Goal: Information Seeking & Learning: Learn about a topic

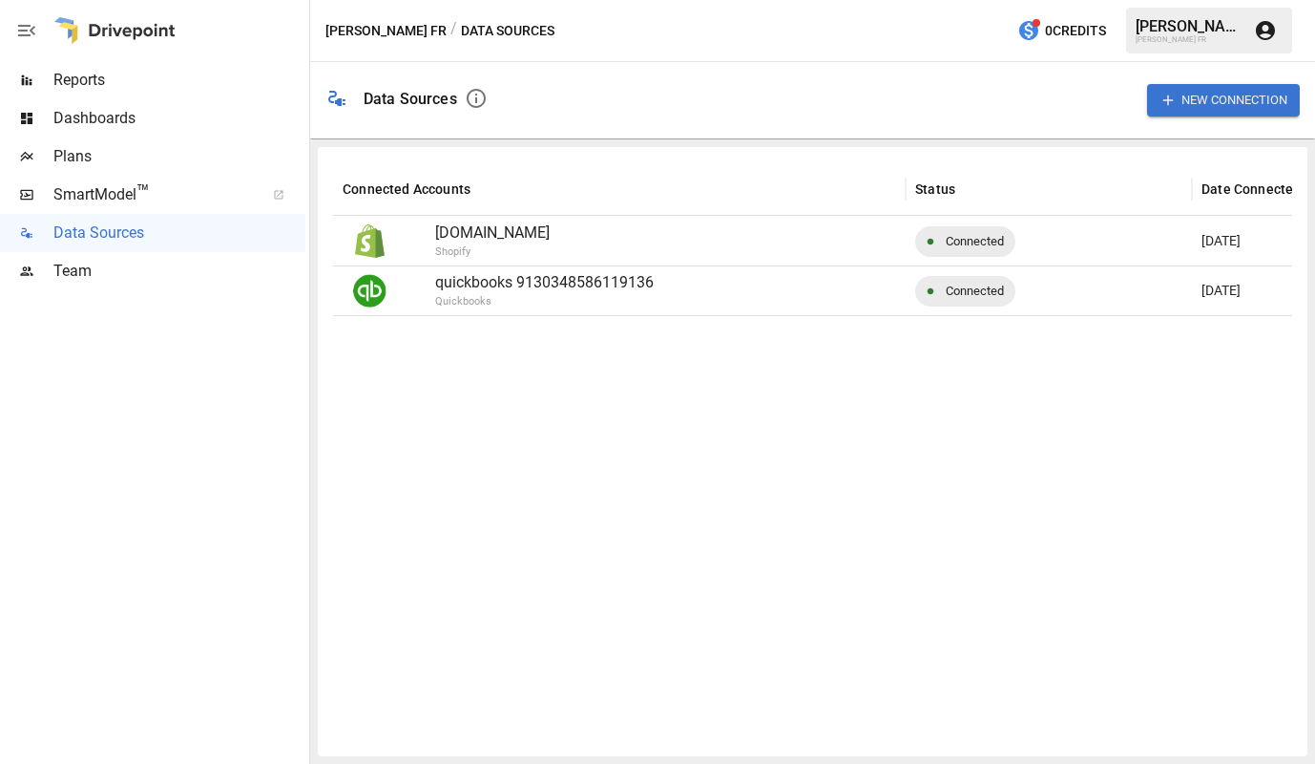
click at [113, 194] on span "SmartModel ™" at bounding box center [152, 194] width 199 height 23
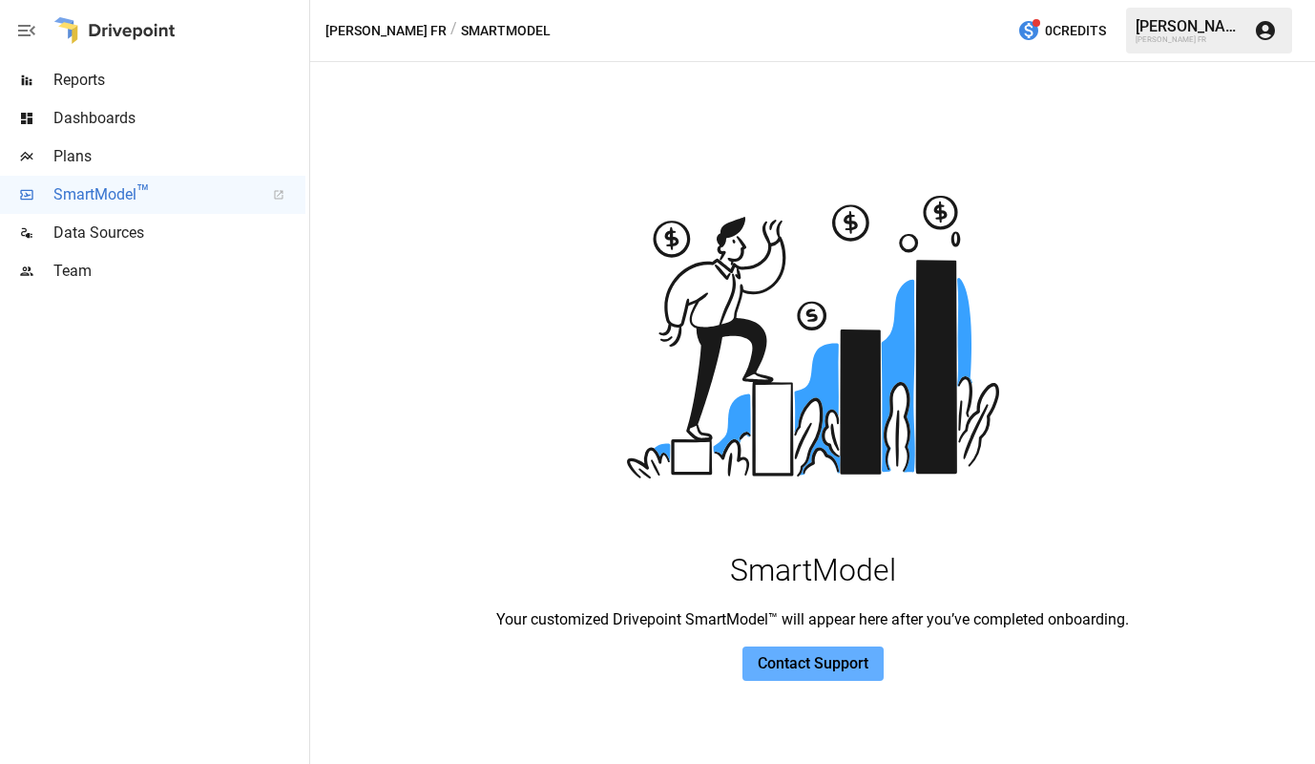
click at [116, 86] on span "Reports" at bounding box center [179, 80] width 252 height 23
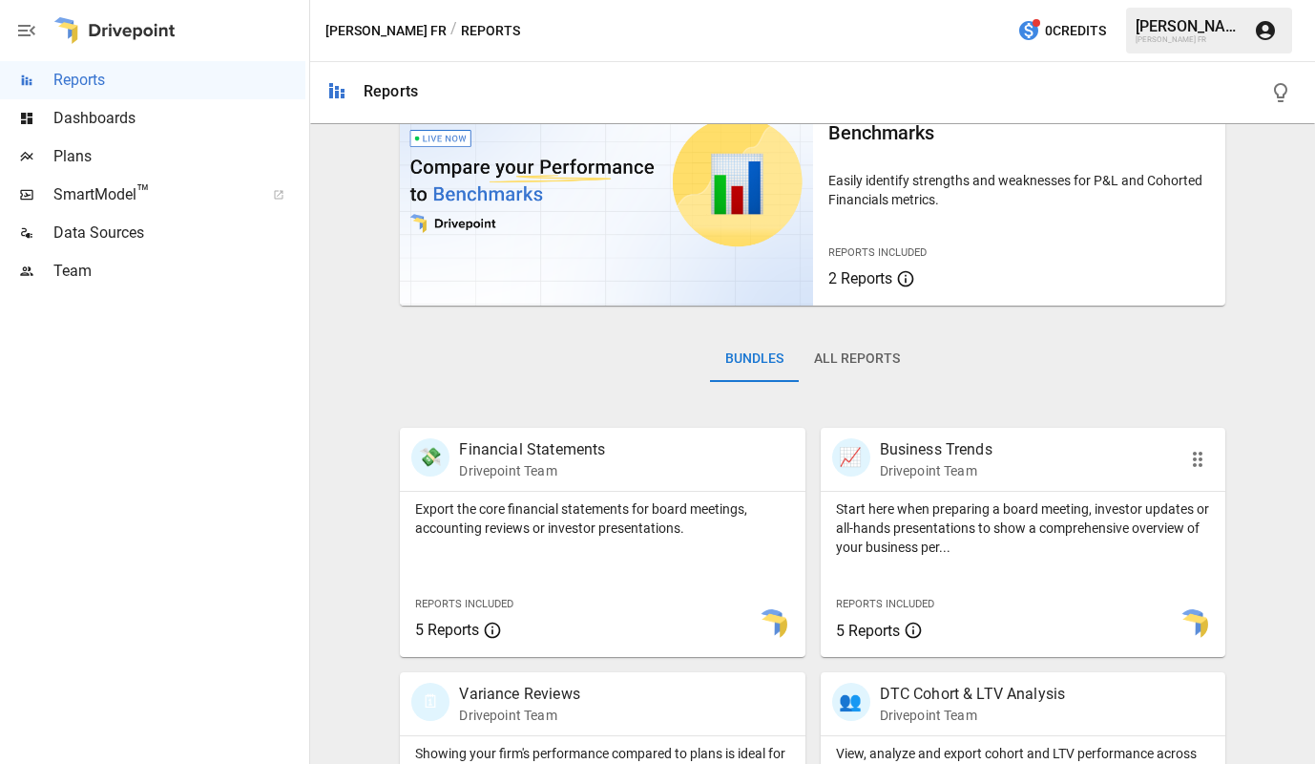
scroll to position [191, 0]
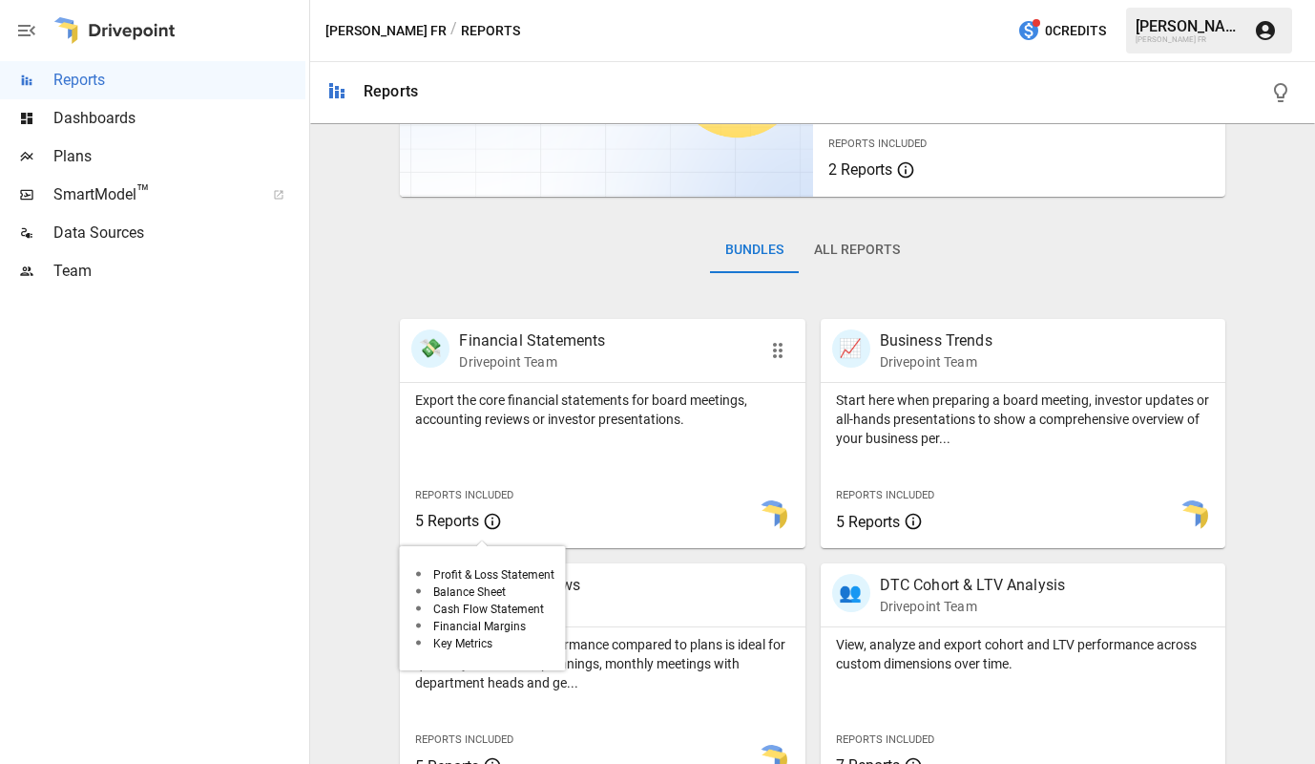
click at [503, 514] on span "5 Reports" at bounding box center [484, 521] width 138 height 23
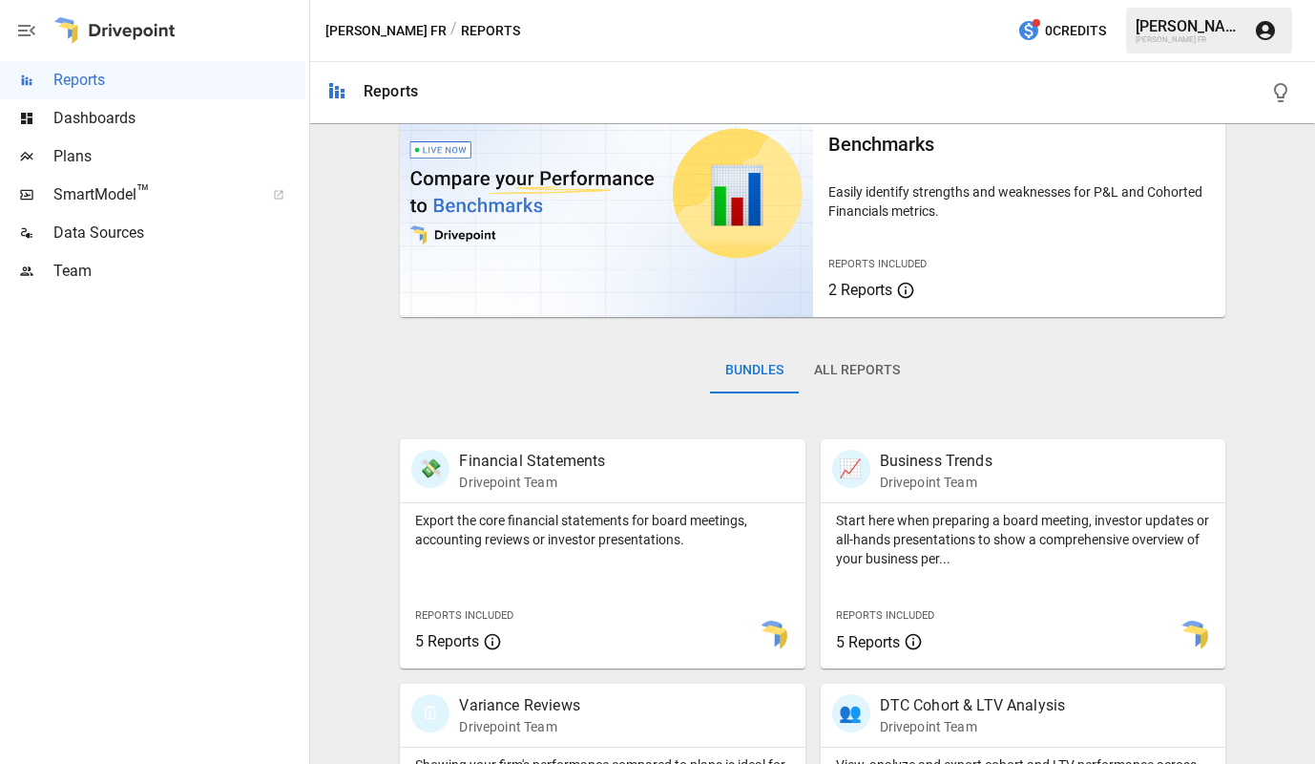
scroll to position [0, 0]
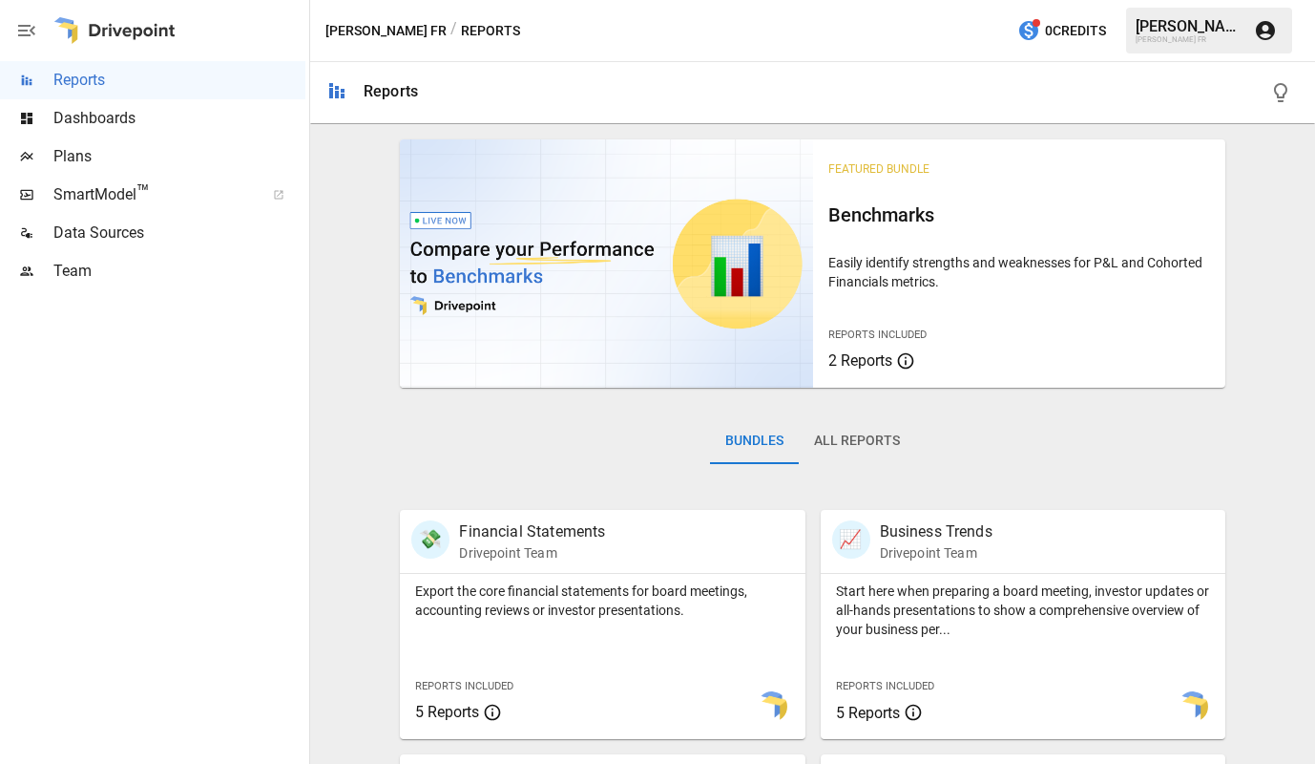
click at [147, 113] on span "Dashboards" at bounding box center [179, 118] width 252 height 23
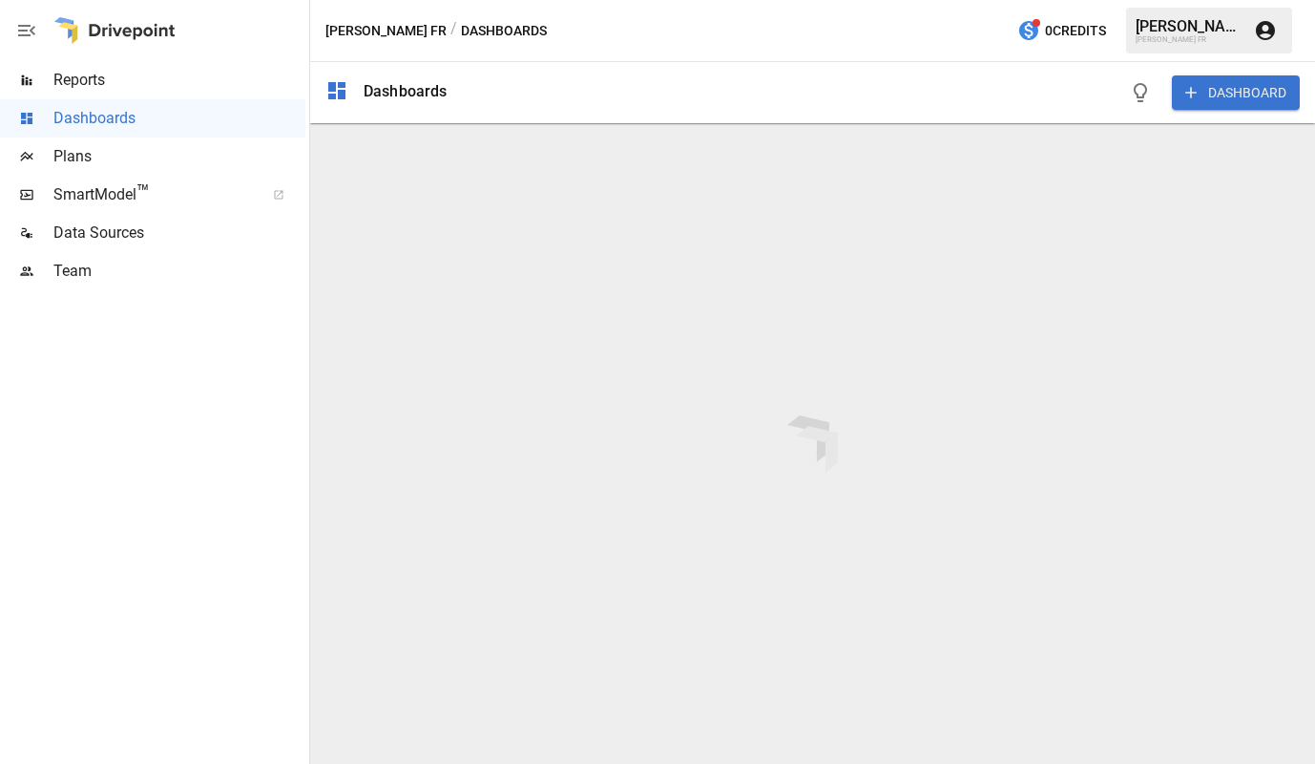
click at [533, 98] on div "DASHBOARD" at bounding box center [882, 92] width 838 height 61
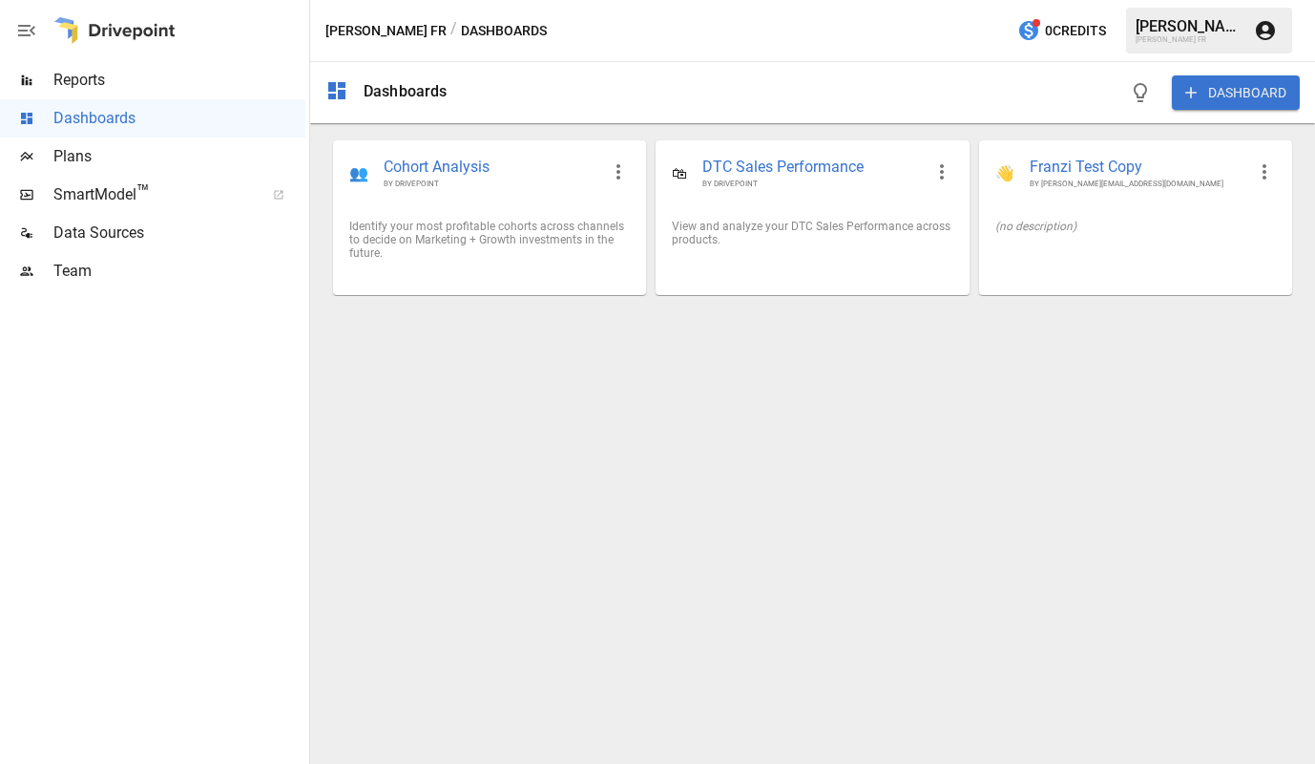
click at [120, 161] on span "Plans" at bounding box center [179, 156] width 252 height 23
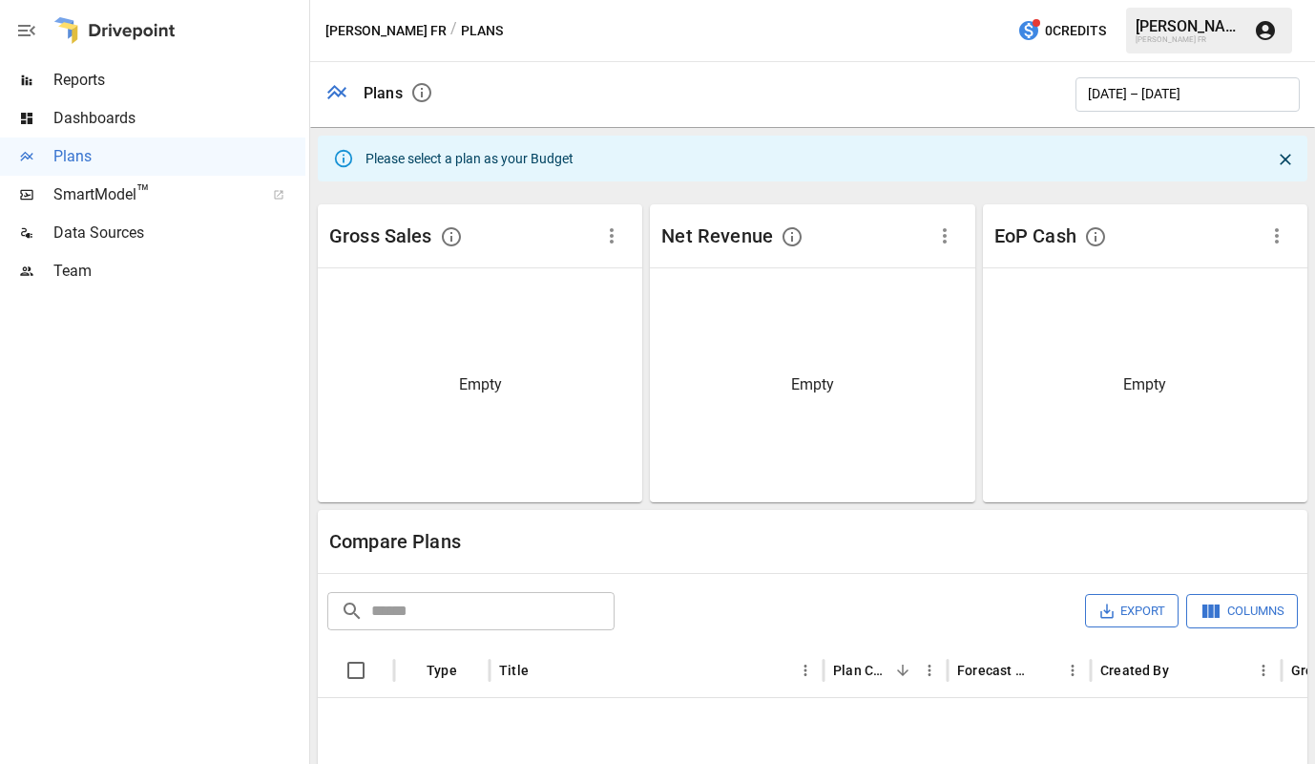
click at [163, 73] on span "Reports" at bounding box center [179, 80] width 252 height 23
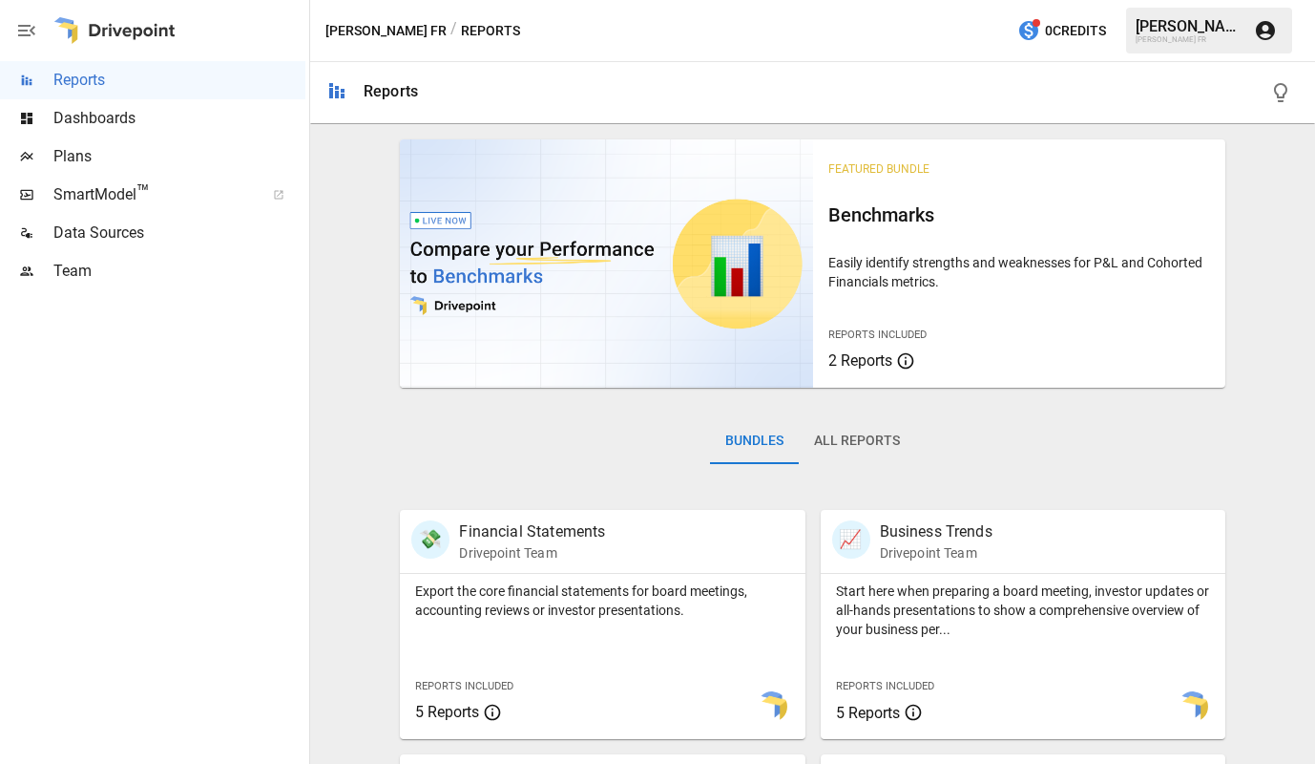
click at [127, 118] on span "Dashboards" at bounding box center [179, 118] width 252 height 23
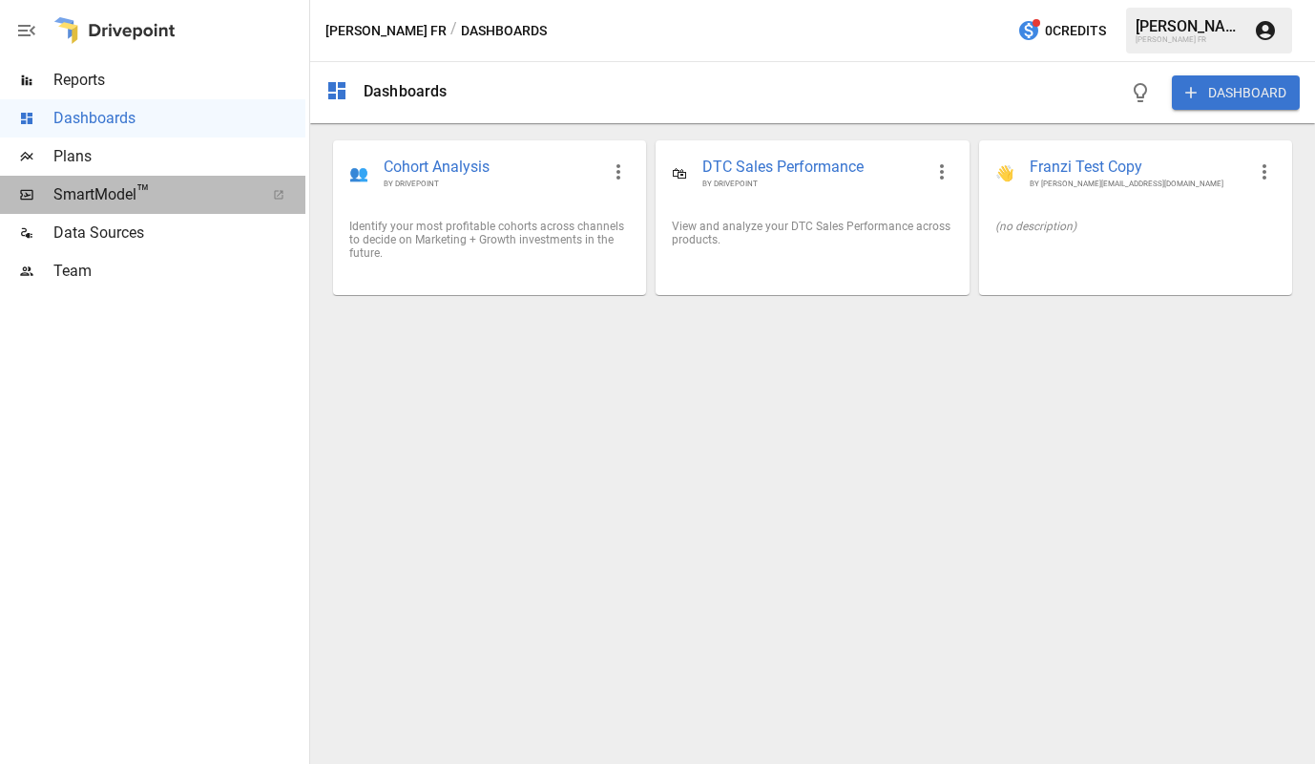
click at [106, 199] on span "SmartModel ™" at bounding box center [152, 194] width 199 height 23
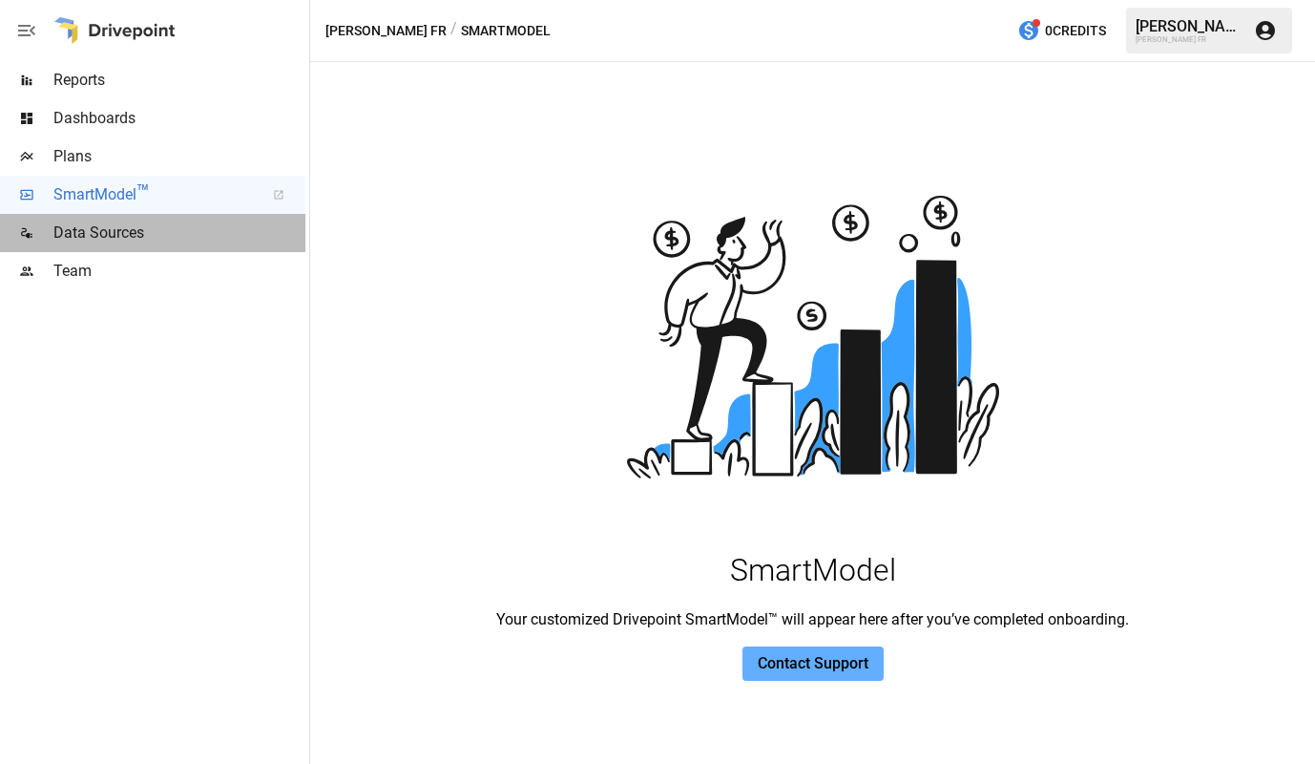
click at [115, 237] on span "Data Sources" at bounding box center [179, 232] width 252 height 23
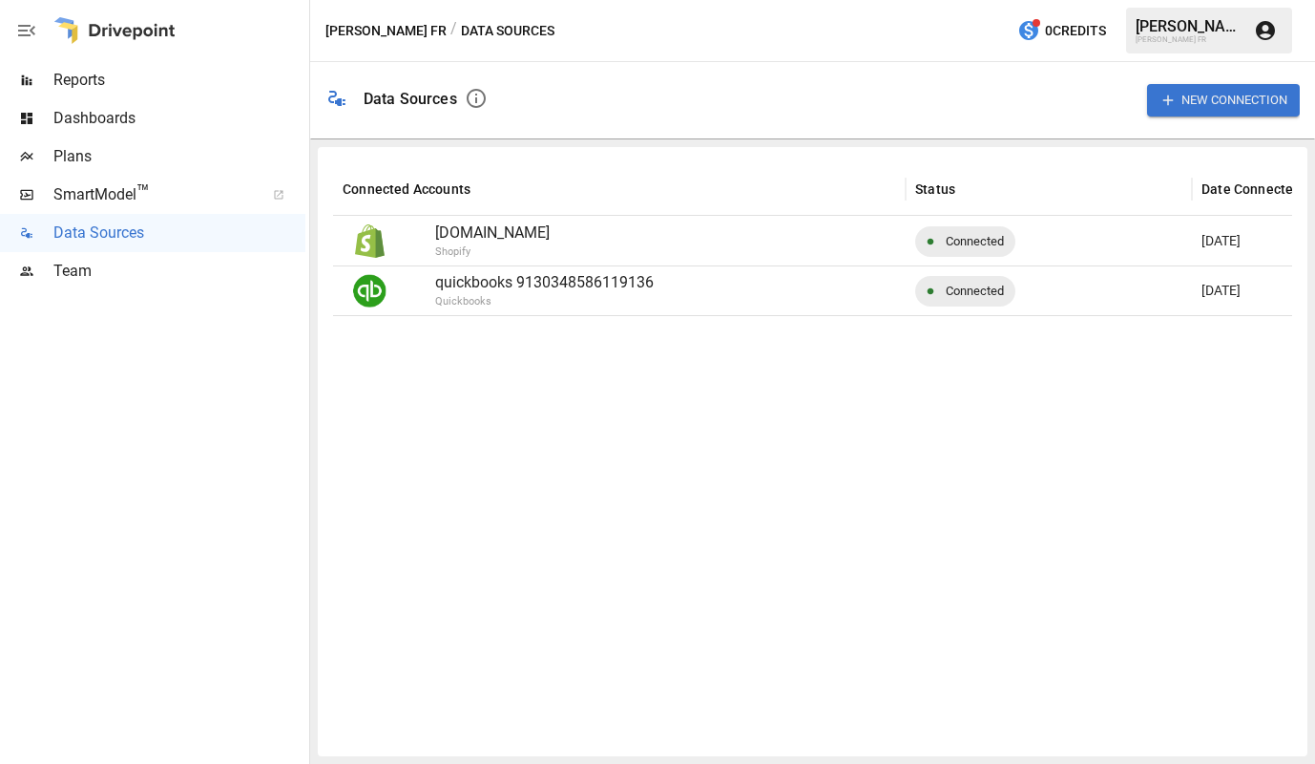
click at [76, 281] on span "Team" at bounding box center [179, 271] width 252 height 23
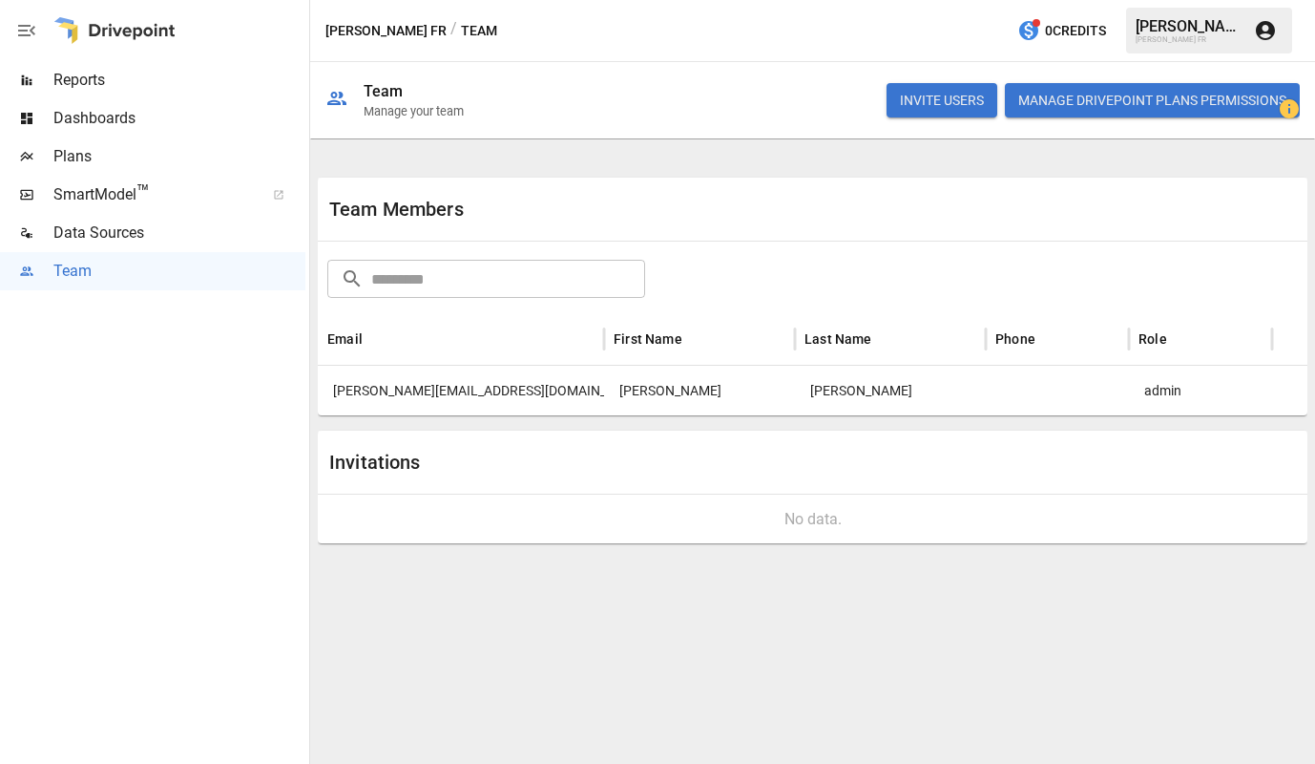
click at [20, 32] on icon "button" at bounding box center [26, 30] width 23 height 23
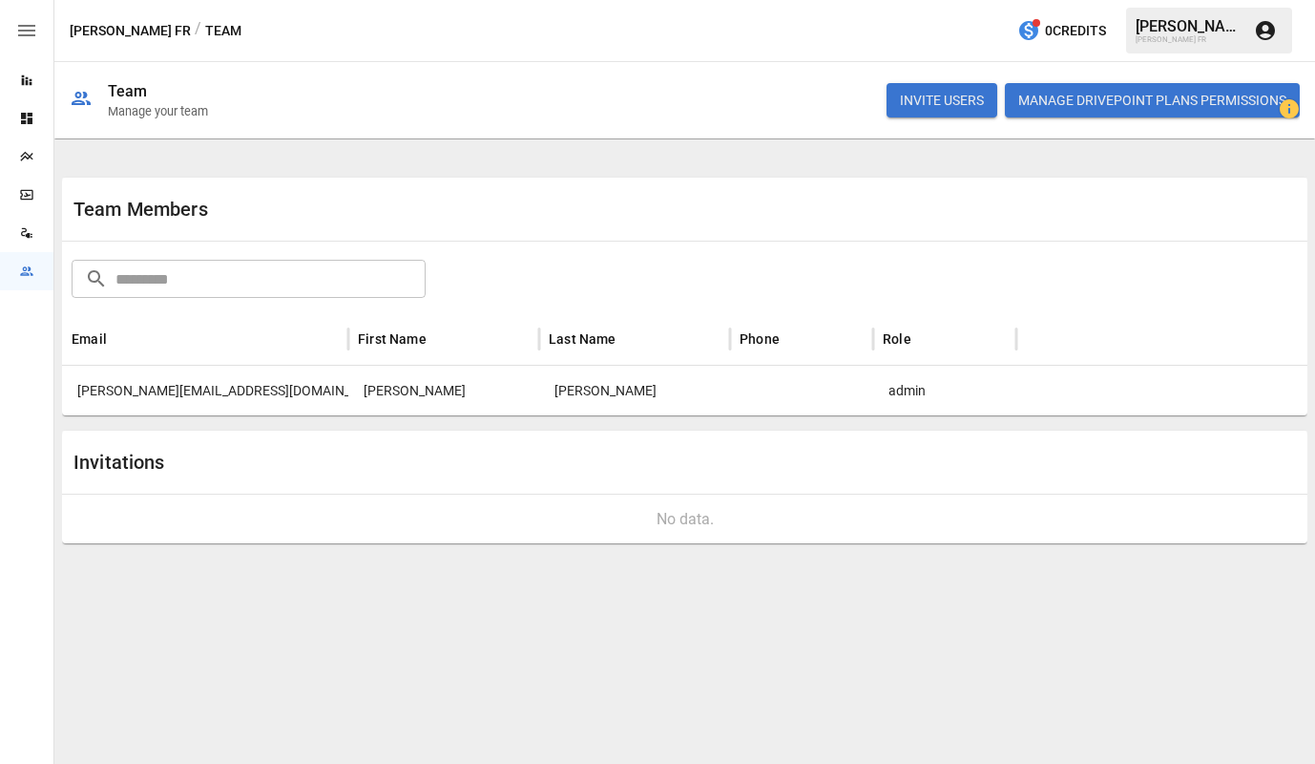
click at [20, 32] on icon "button" at bounding box center [26, 30] width 23 height 23
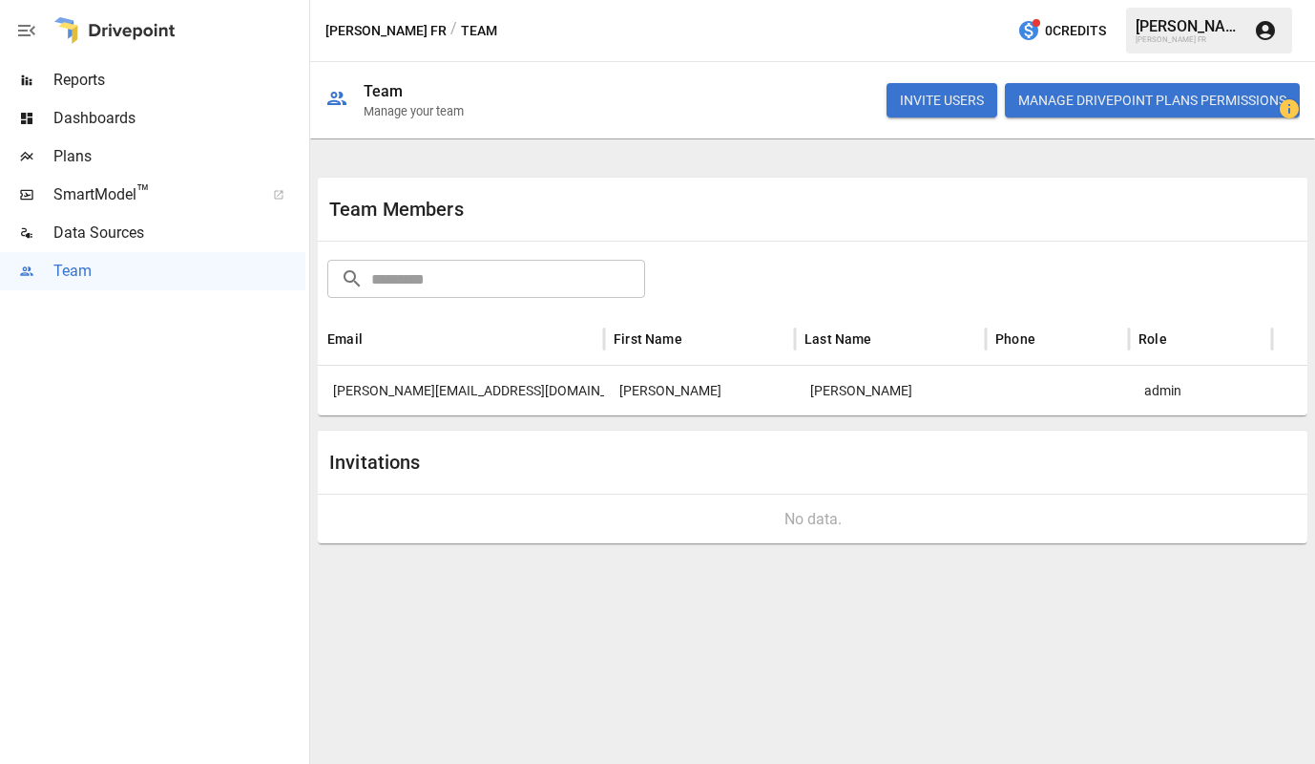
click at [56, 81] on span "Reports" at bounding box center [179, 80] width 252 height 23
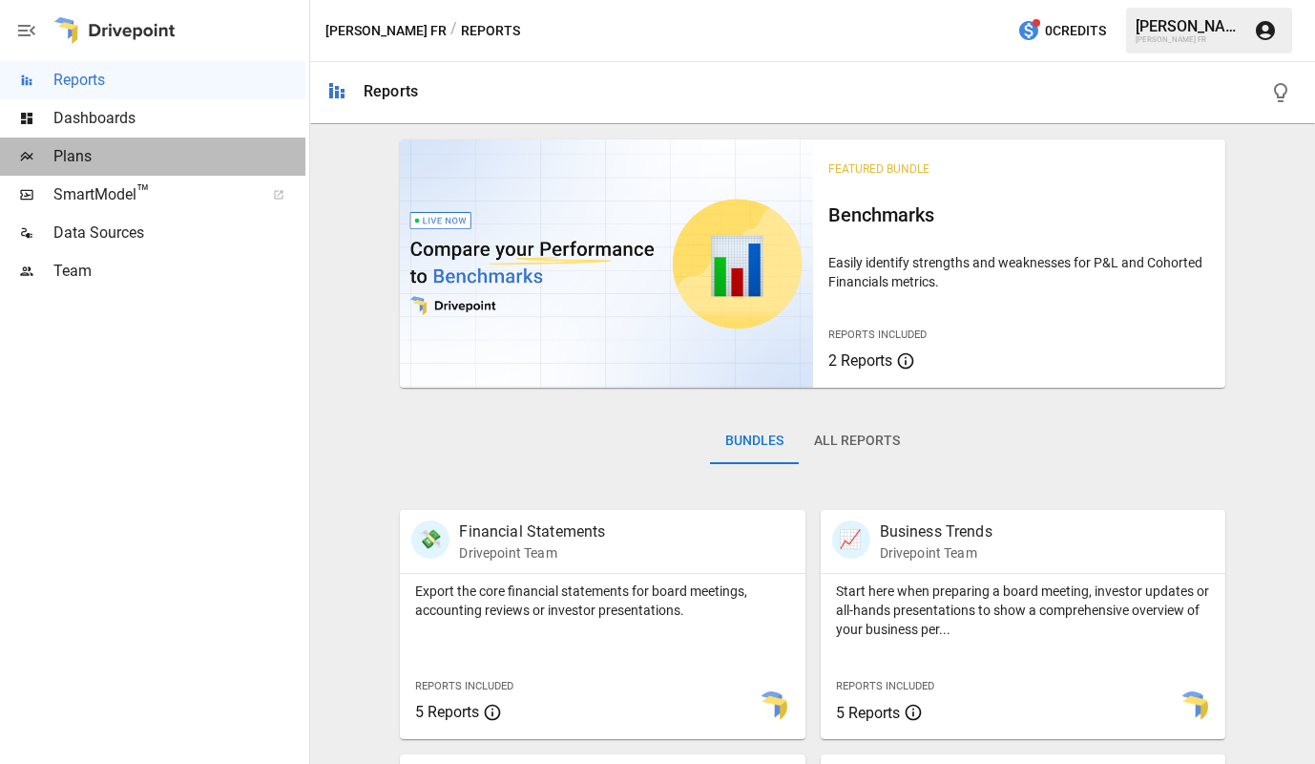
click at [147, 146] on span "Plans" at bounding box center [179, 156] width 252 height 23
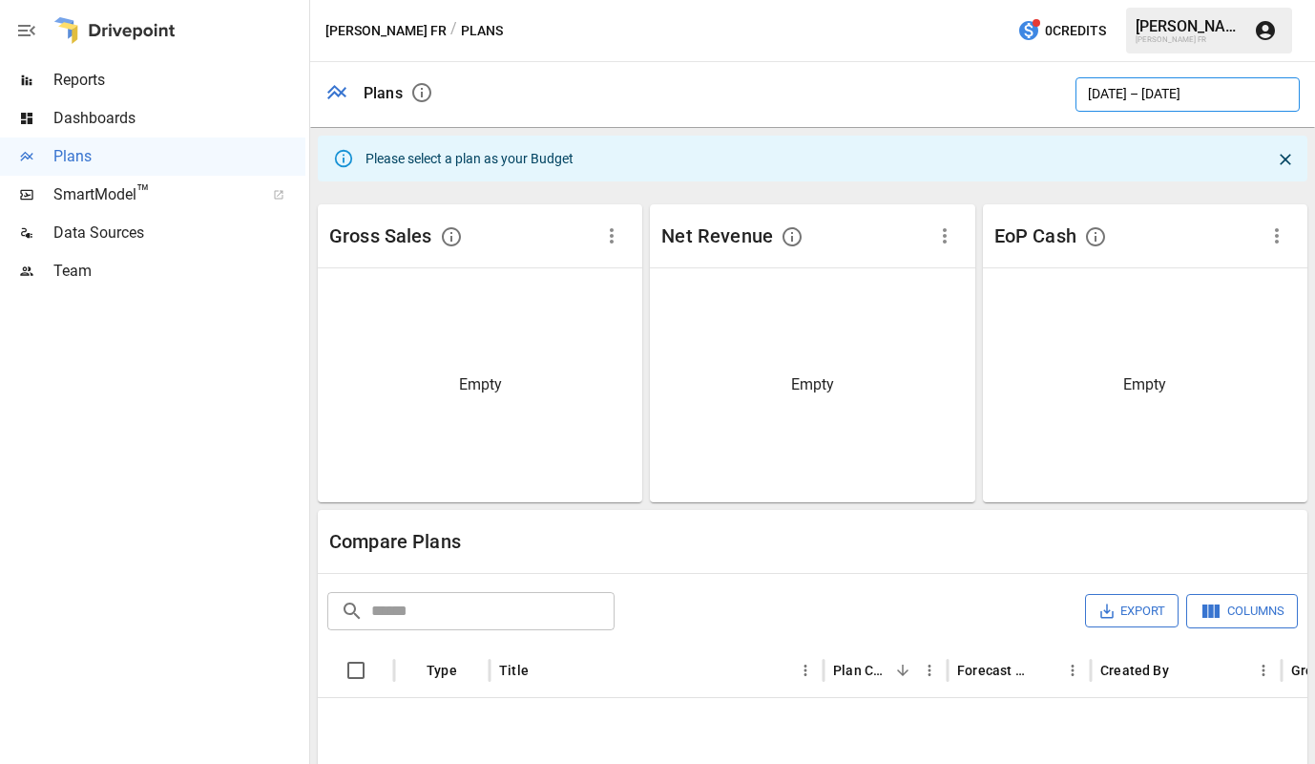
click at [1158, 93] on button "[DATE] – [DATE]" at bounding box center [1188, 94] width 224 height 34
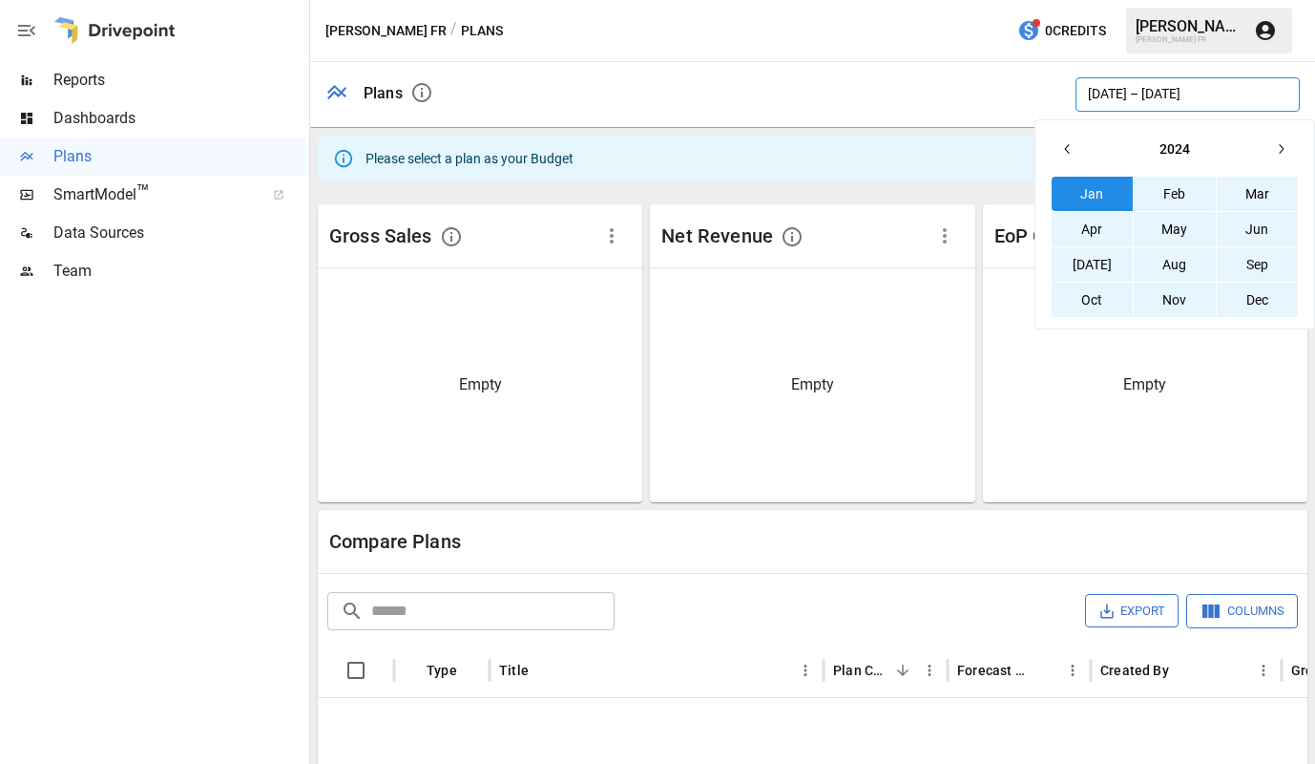
click at [1158, 93] on button "[DATE] – [DATE]" at bounding box center [1188, 94] width 224 height 34
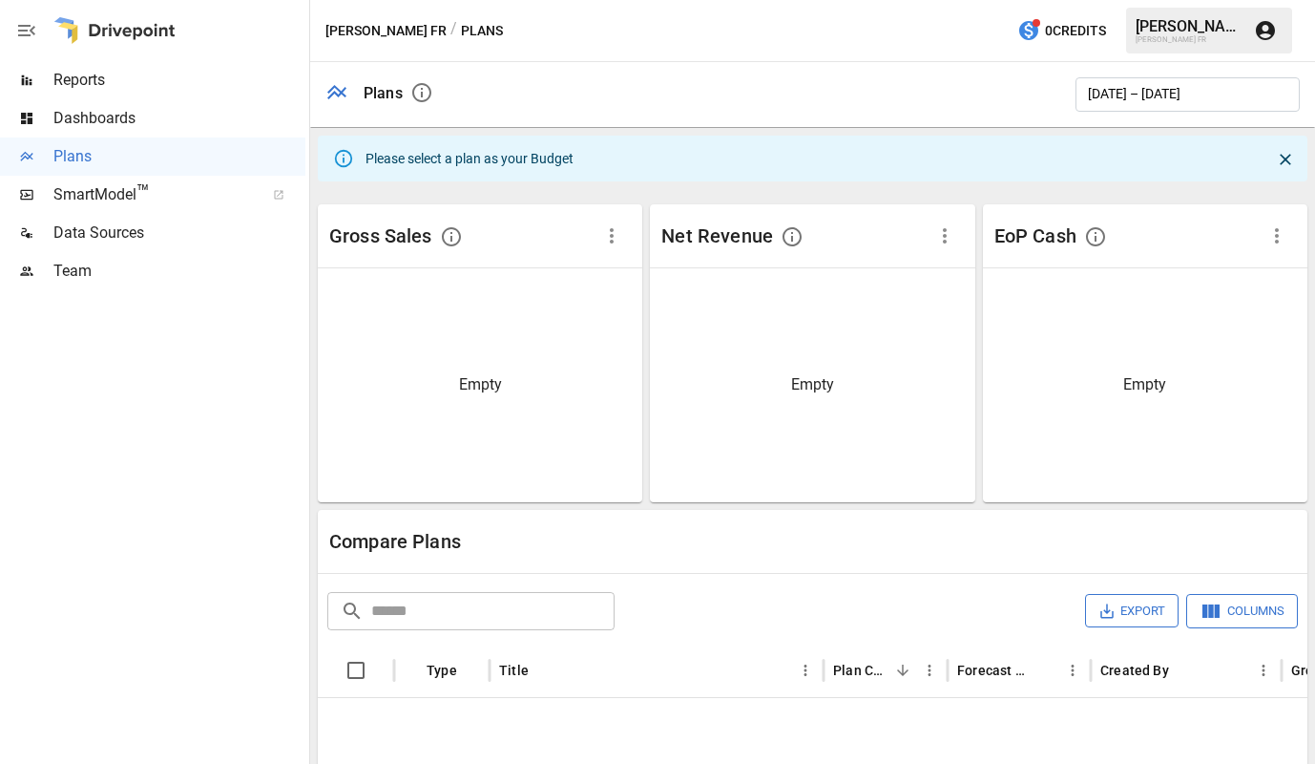
click at [495, 436] on div "Empty" at bounding box center [480, 385] width 325 height 234
click at [434, 617] on input "text" at bounding box center [492, 611] width 243 height 38
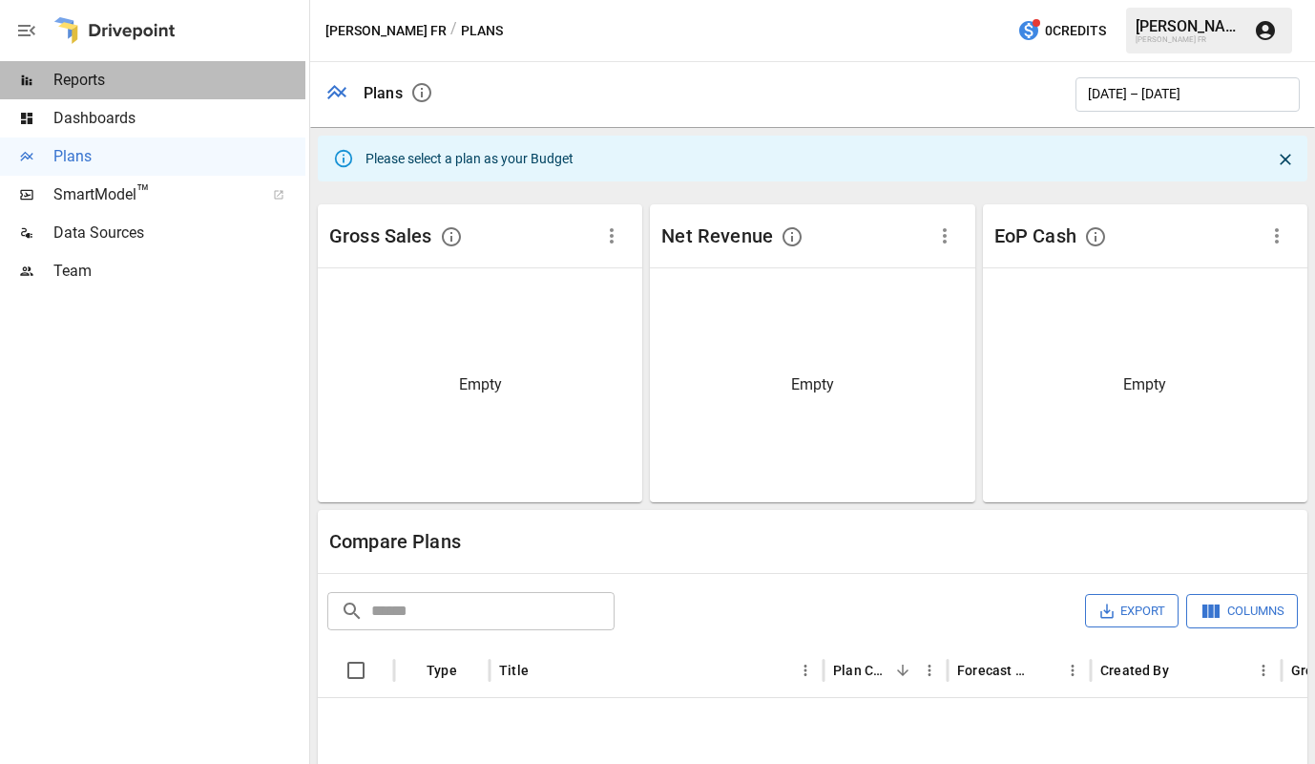
click at [117, 85] on span "Reports" at bounding box center [179, 80] width 252 height 23
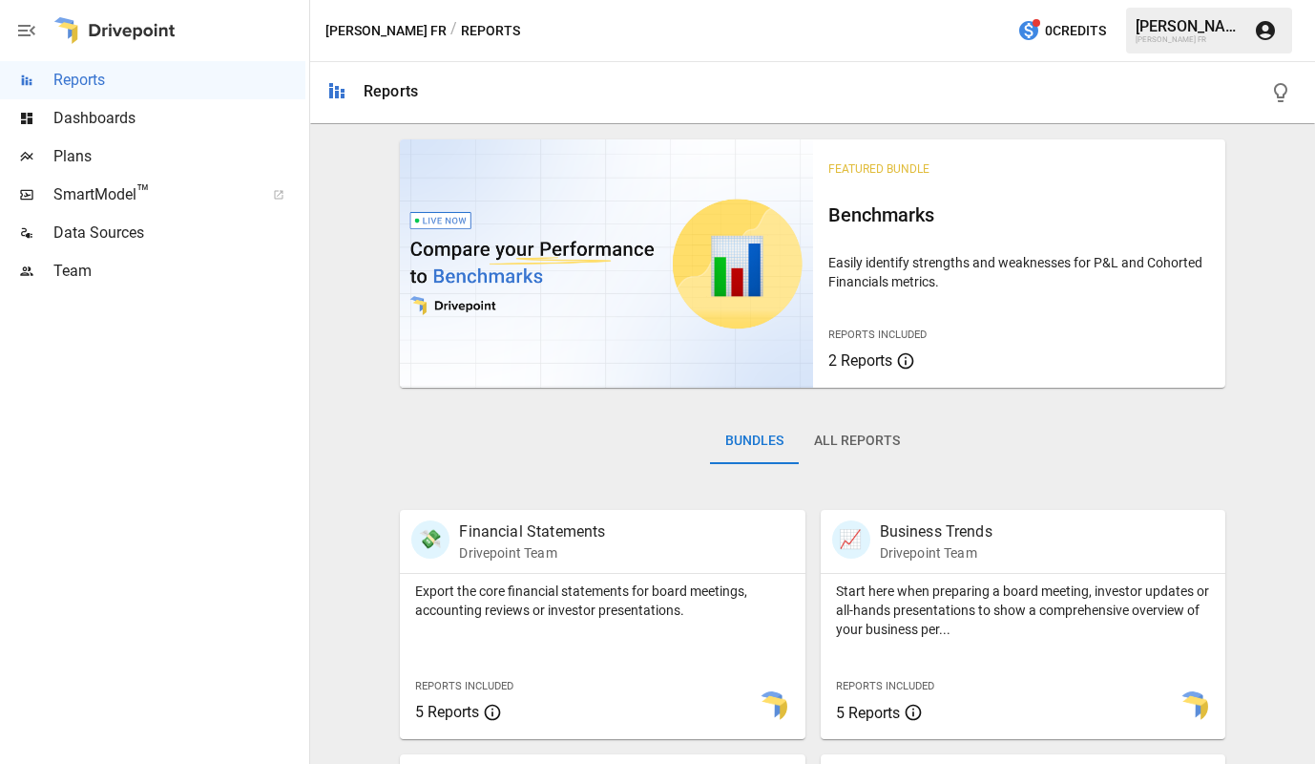
click at [28, 30] on icon "button" at bounding box center [26, 30] width 23 height 23
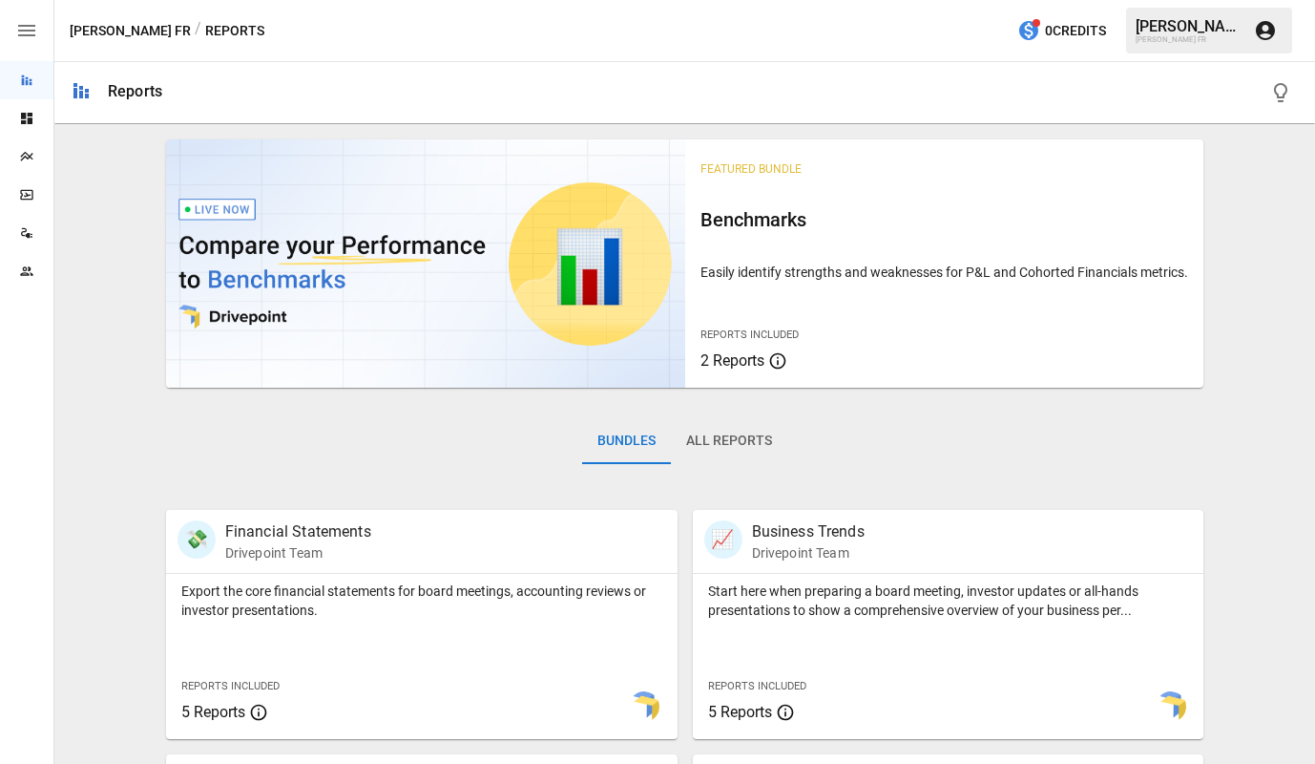
click at [25, 25] on icon "button" at bounding box center [26, 30] width 17 height 11
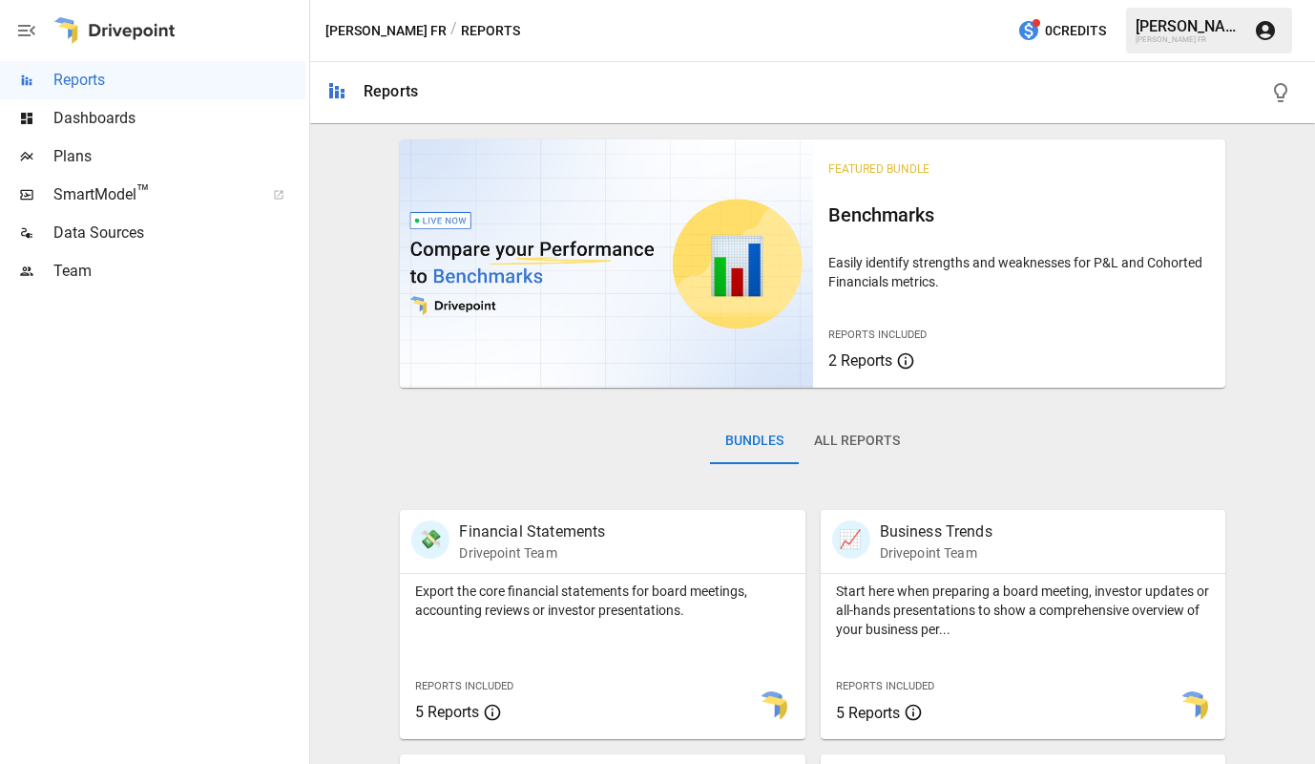
click at [25, 25] on icon "button" at bounding box center [26, 30] width 17 height 11
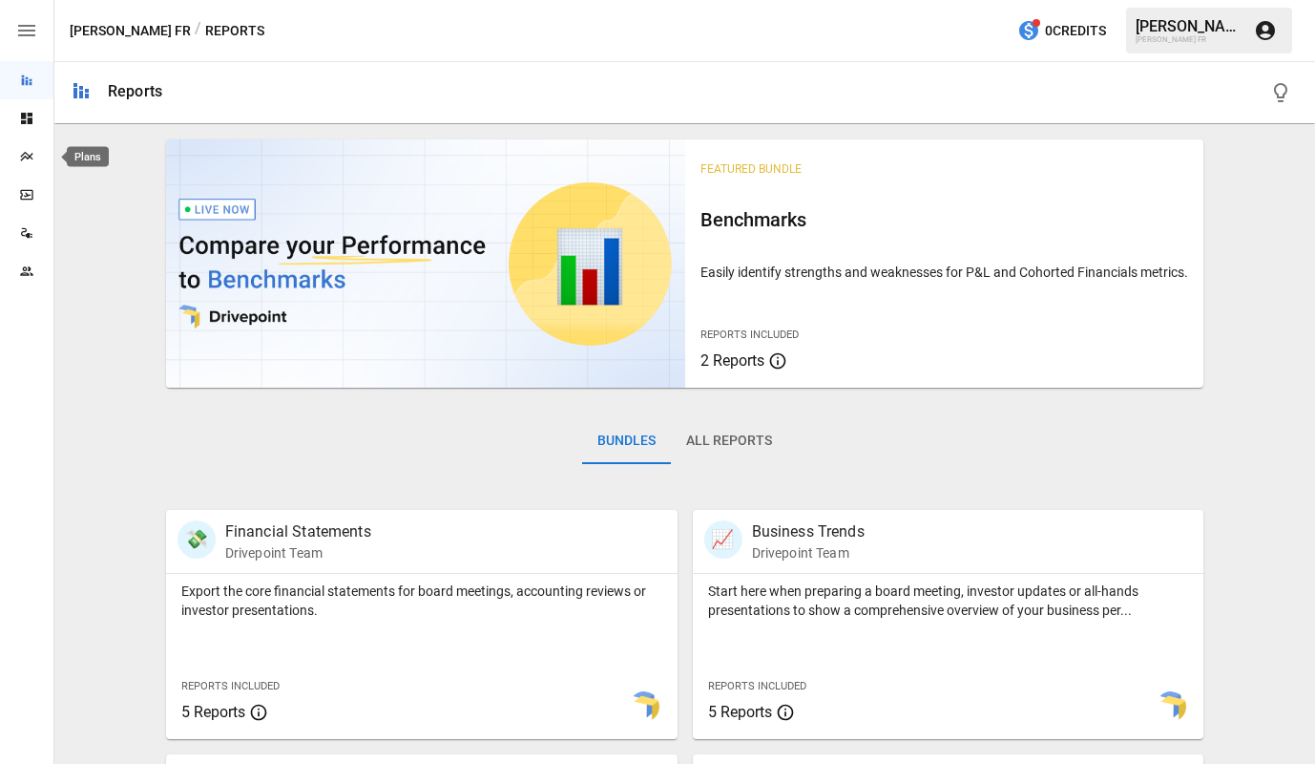
click at [23, 157] on icon "Plans" at bounding box center [26, 156] width 15 height 15
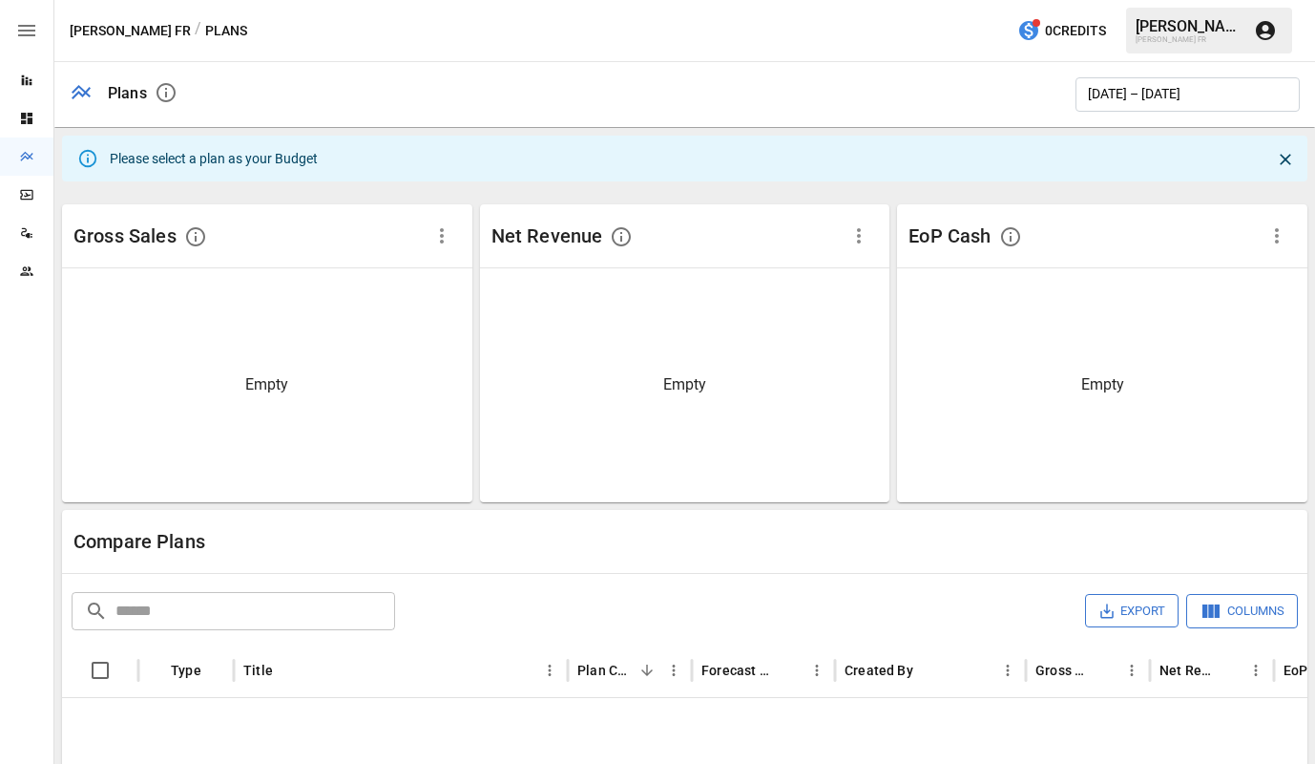
click at [161, 94] on icon "button" at bounding box center [166, 92] width 23 height 23
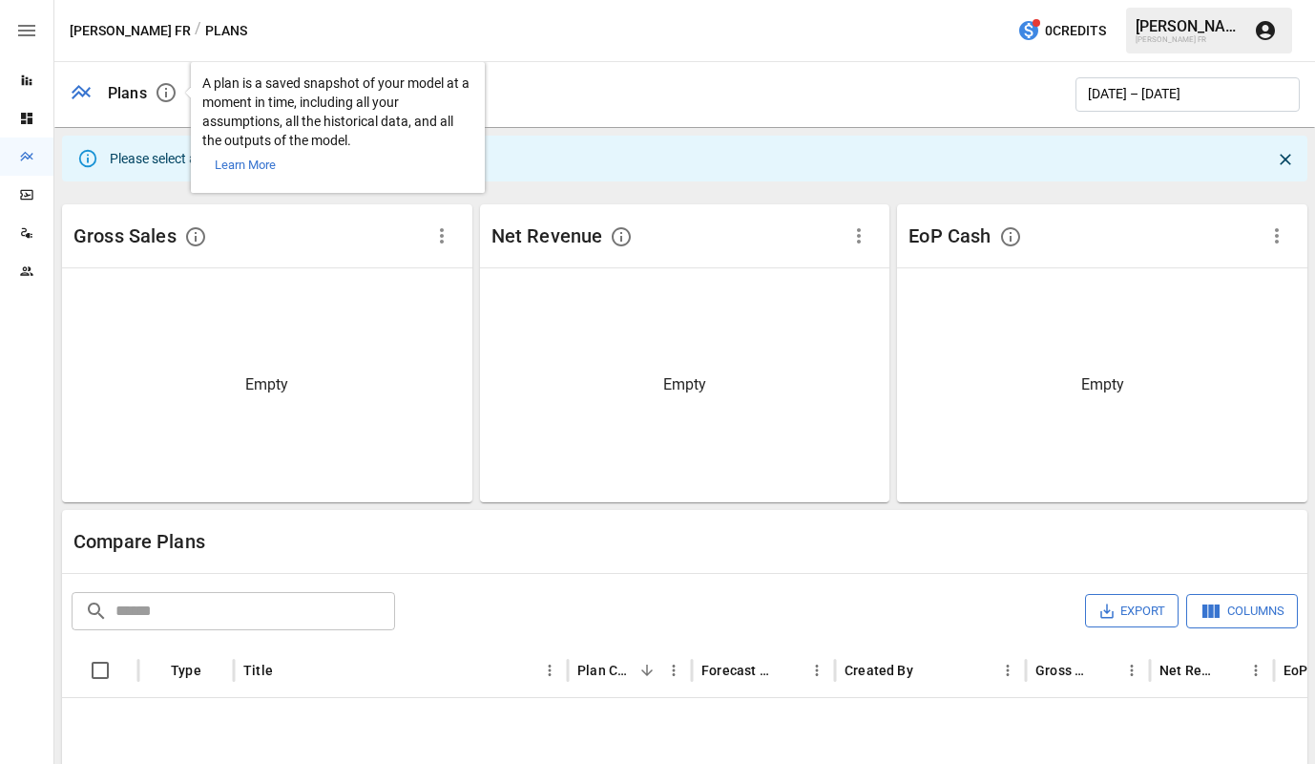
click at [79, 93] on icon at bounding box center [81, 92] width 19 height 14
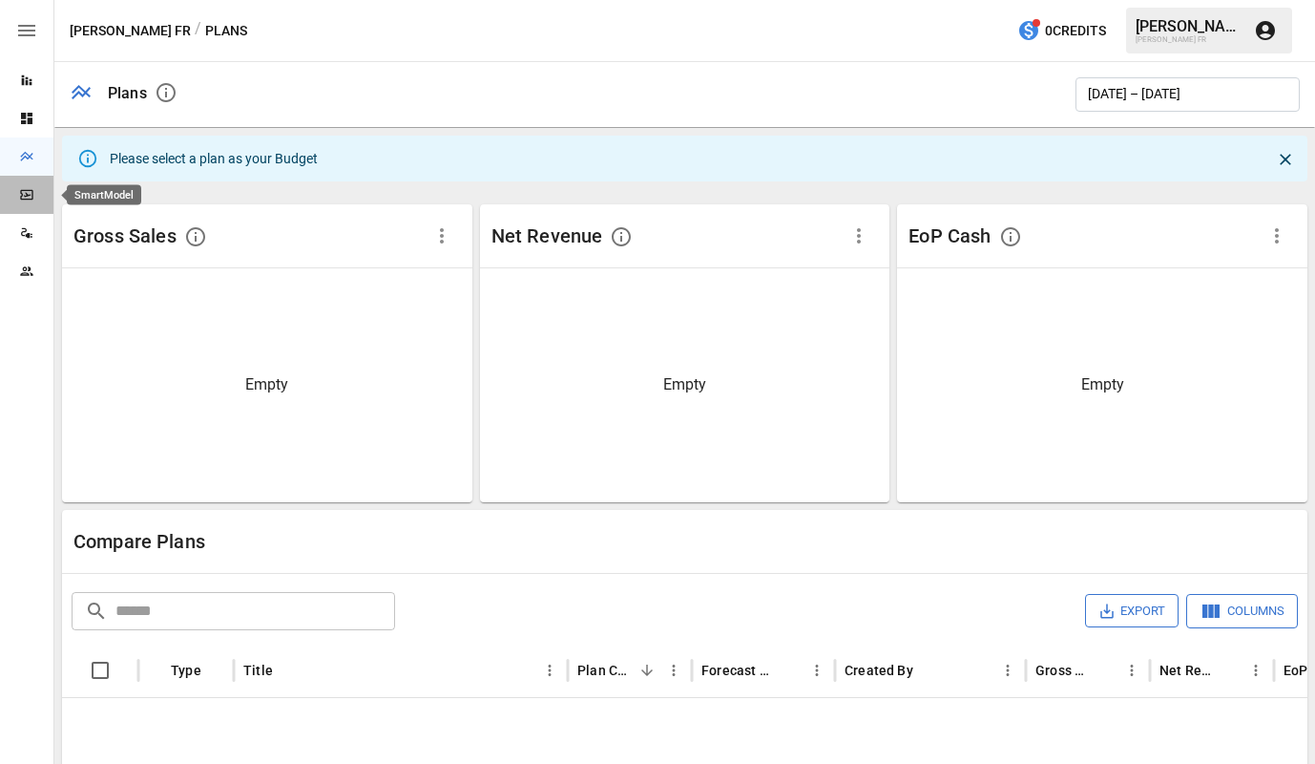
click at [32, 194] on icon "SmartModel" at bounding box center [26, 195] width 12 height 10
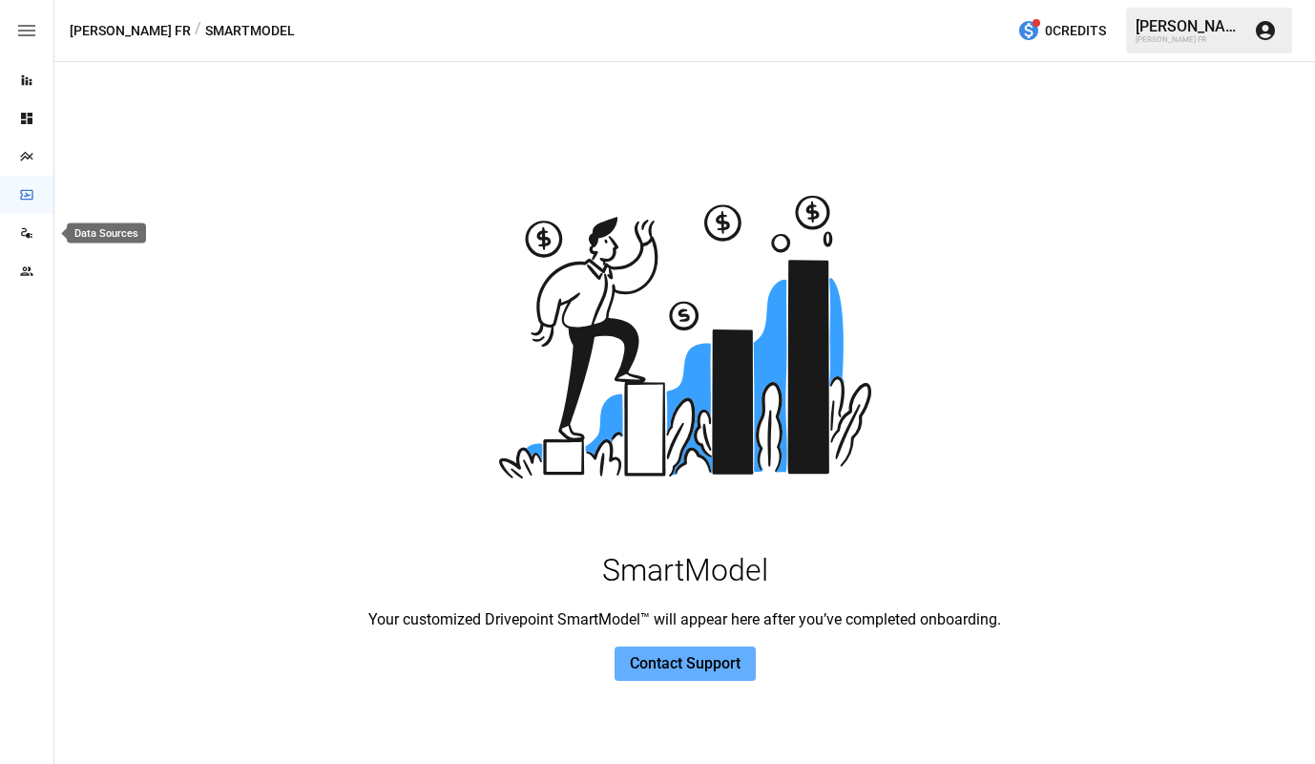
click at [29, 243] on div "Data Sources" at bounding box center [26, 233] width 53 height 38
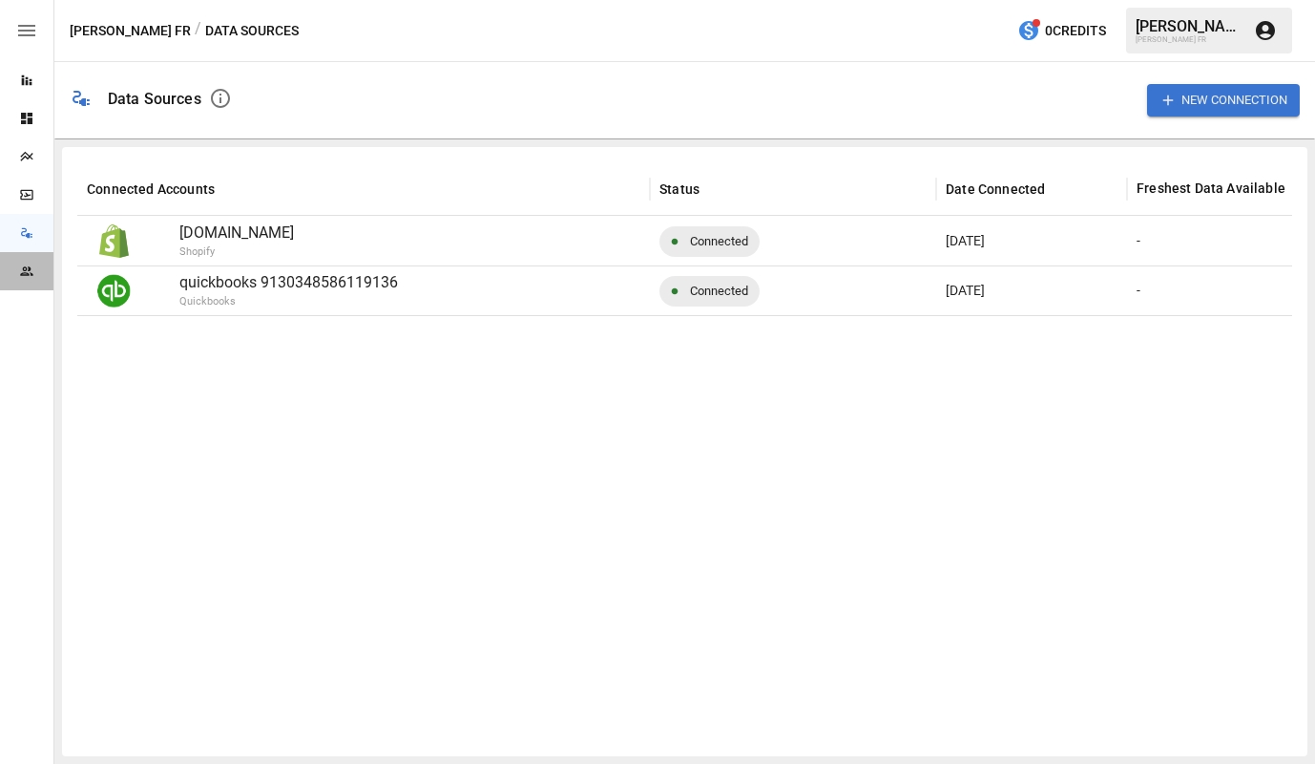
click at [33, 282] on div "Team" at bounding box center [26, 271] width 53 height 38
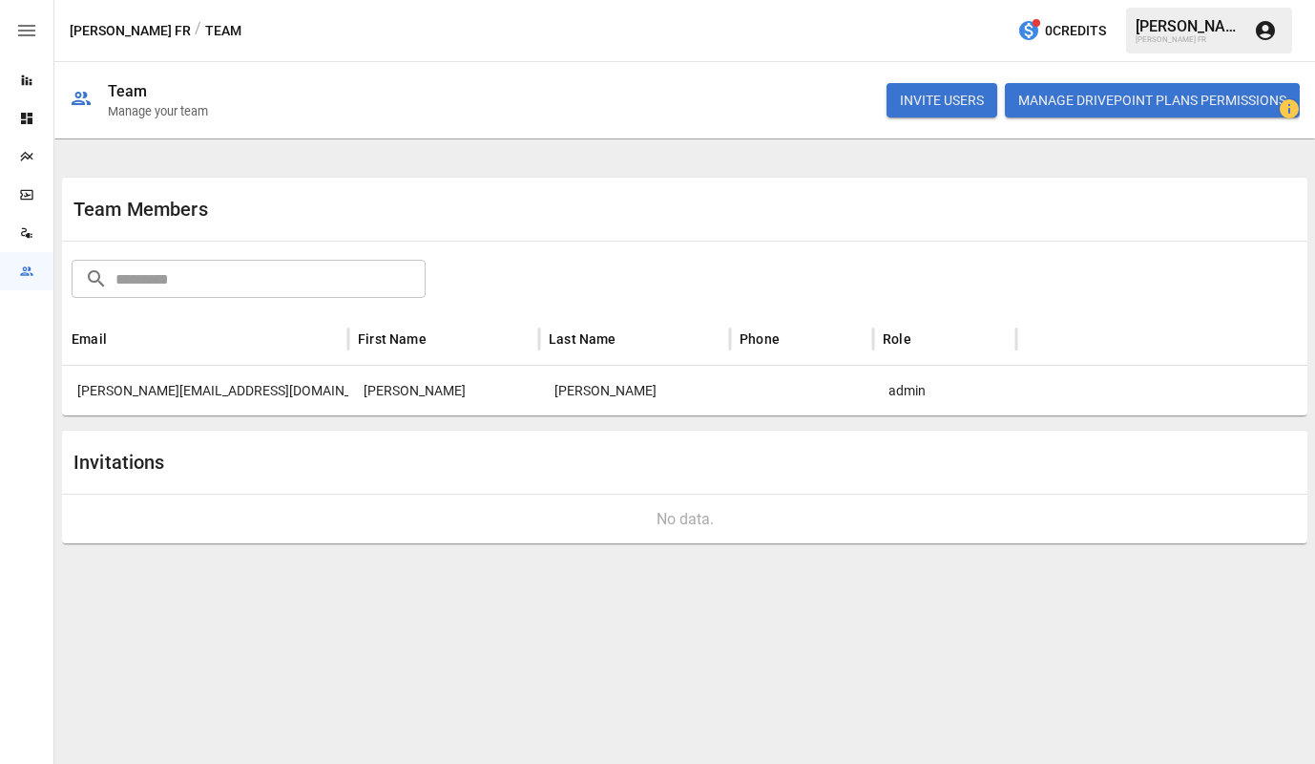
click at [31, 82] on icon "Reports" at bounding box center [26, 80] width 15 height 15
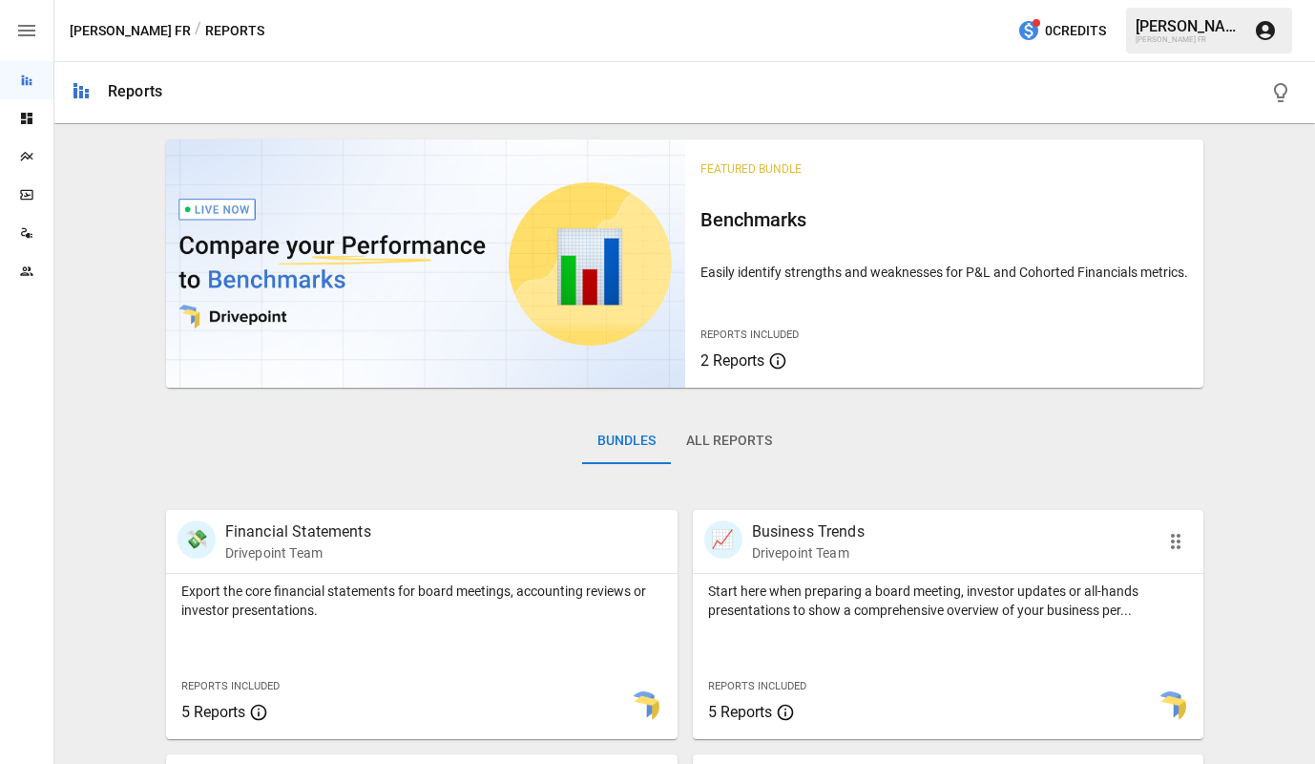
click at [744, 729] on div "Reports Included 5 Reports" at bounding box center [799, 698] width 213 height 82
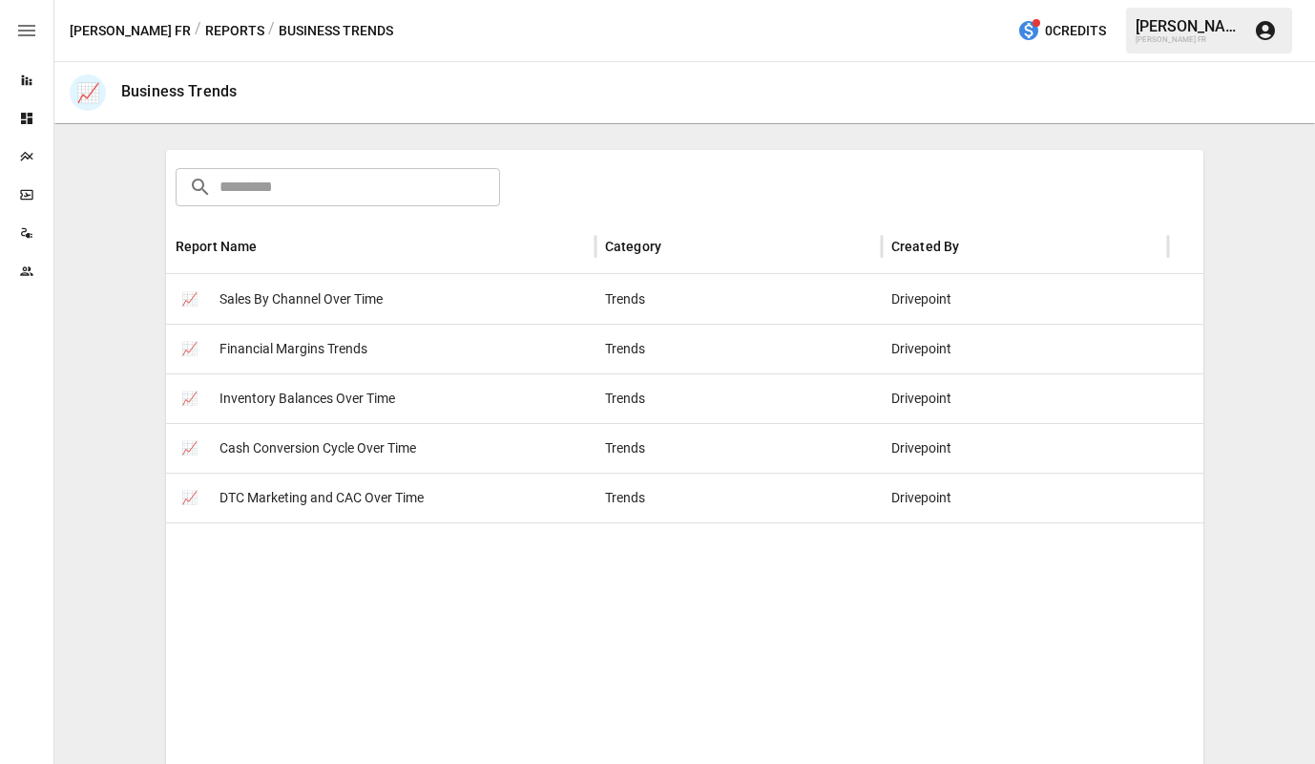
scroll to position [95, 0]
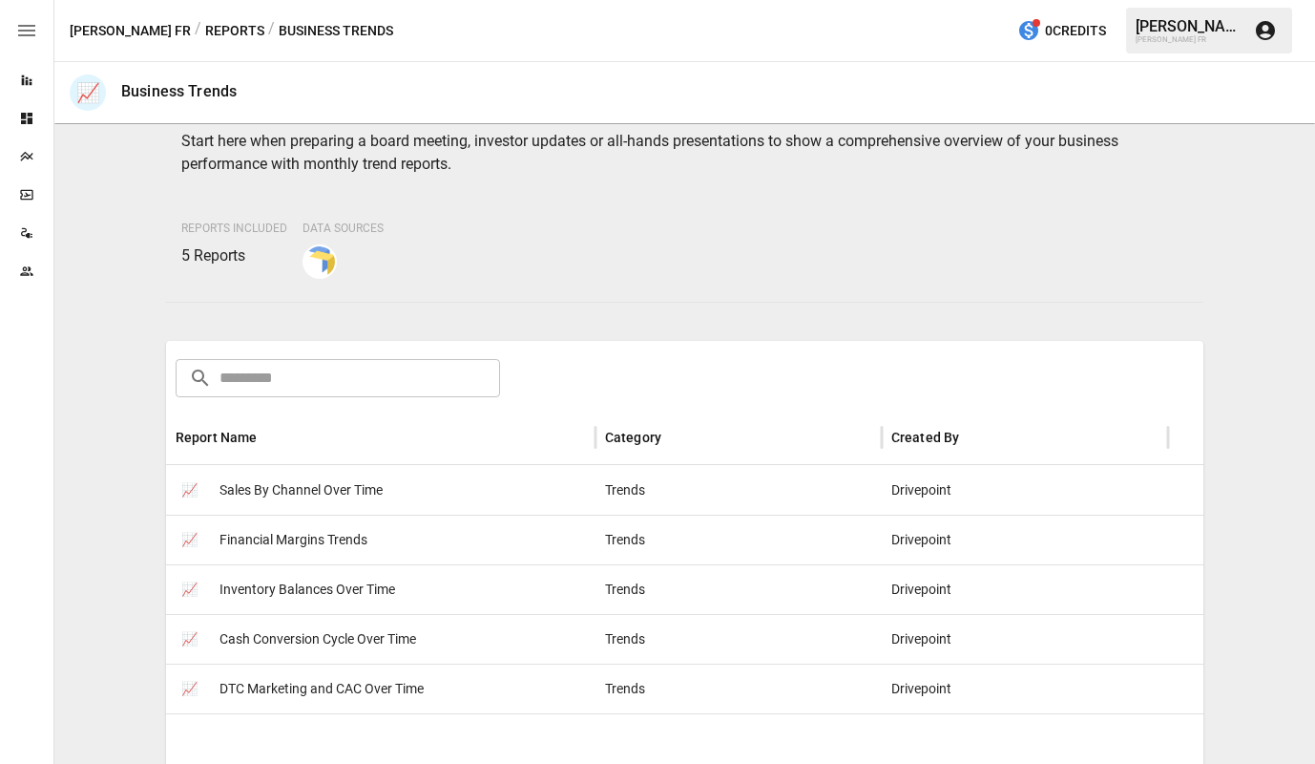
click at [493, 651] on div "📈 Cash Conversion Cycle Over Time" at bounding box center [381, 639] width 430 height 50
